Goal: Check status: Check status

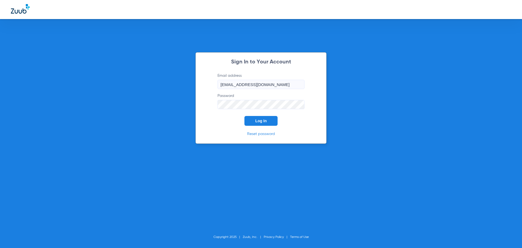
click at [250, 120] on button "Log In" at bounding box center [260, 121] width 33 height 10
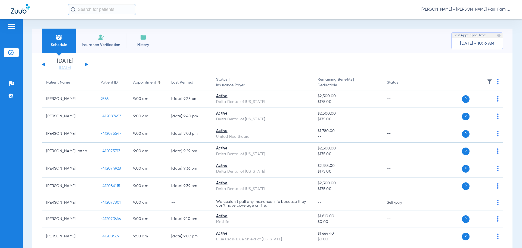
drag, startPoint x: 87, startPoint y: 64, endPoint x: 187, endPoint y: 72, distance: 99.9
click at [87, 64] on button at bounding box center [86, 64] width 3 height 4
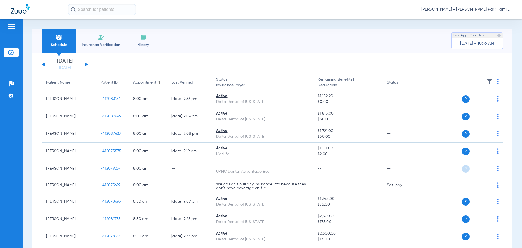
click at [491, 80] on th at bounding box center [461, 82] width 84 height 15
click at [487, 80] on img at bounding box center [489, 81] width 5 height 5
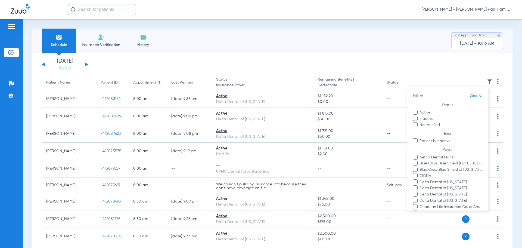
scroll to position [93, 0]
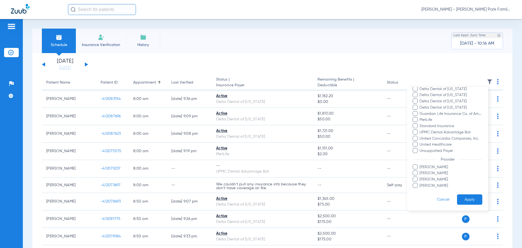
click at [428, 174] on span "[PERSON_NAME]" at bounding box center [450, 173] width 63 height 6
click at [420, 177] on input "[PERSON_NAME]" at bounding box center [420, 177] width 0 height 0
click at [465, 201] on button "Apply" at bounding box center [469, 199] width 25 height 11
